Goal: Navigation & Orientation: Find specific page/section

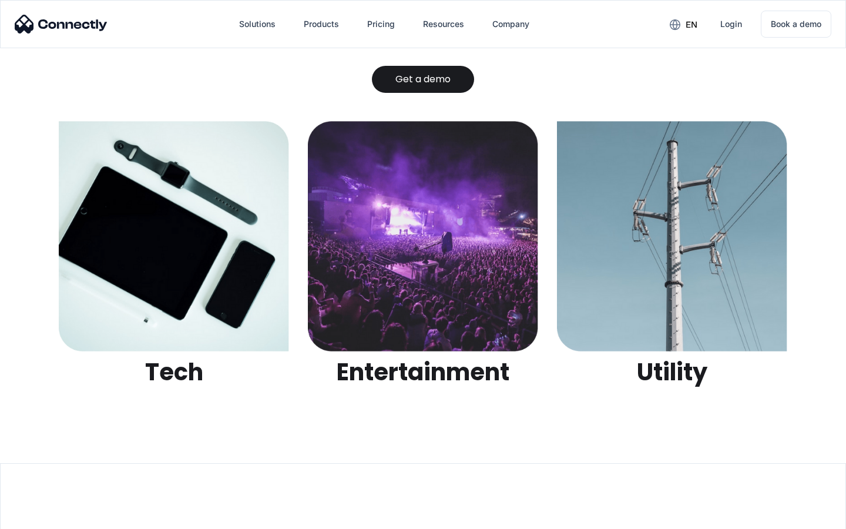
scroll to position [3708, 0]
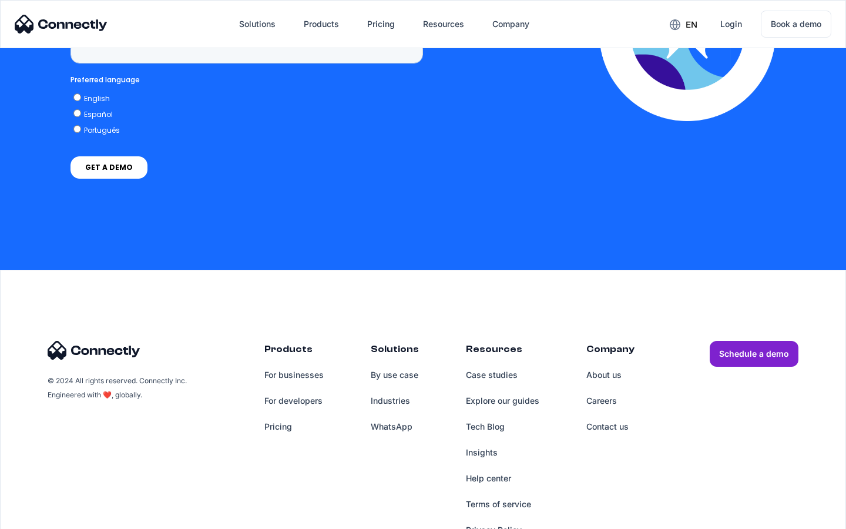
scroll to position [2993, 0]
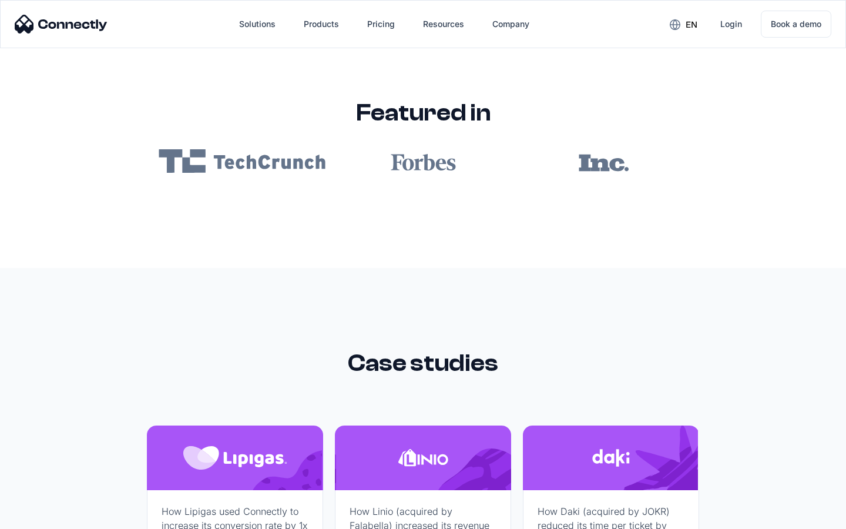
scroll to position [7039, 0]
